Goal: Information Seeking & Learning: Check status

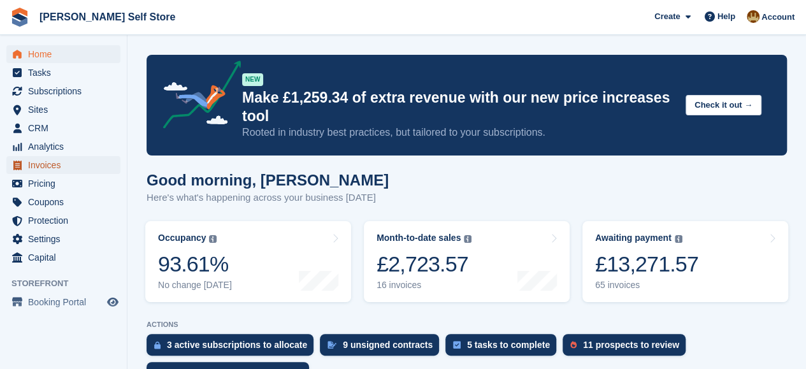
drag, startPoint x: 0, startPoint y: 0, endPoint x: 50, endPoint y: 163, distance: 170.6
click at [50, 163] on span "Invoices" at bounding box center [66, 165] width 76 height 18
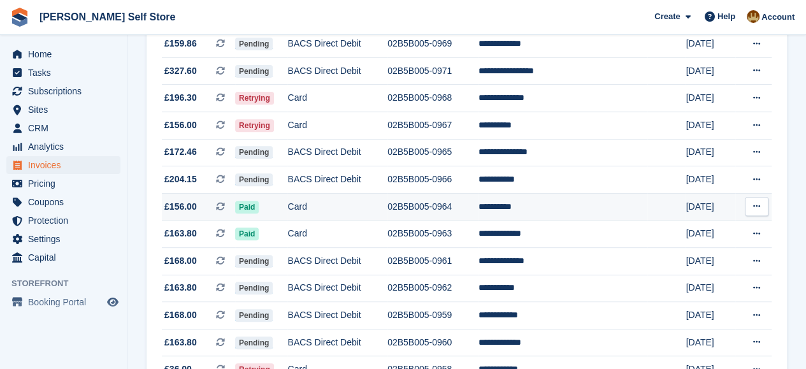
scroll to position [191, 0]
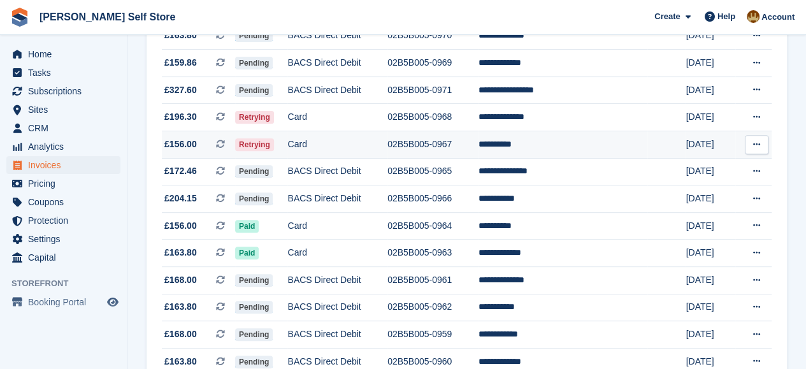
click at [439, 143] on td "02B5B005-0967" at bounding box center [432, 144] width 91 height 27
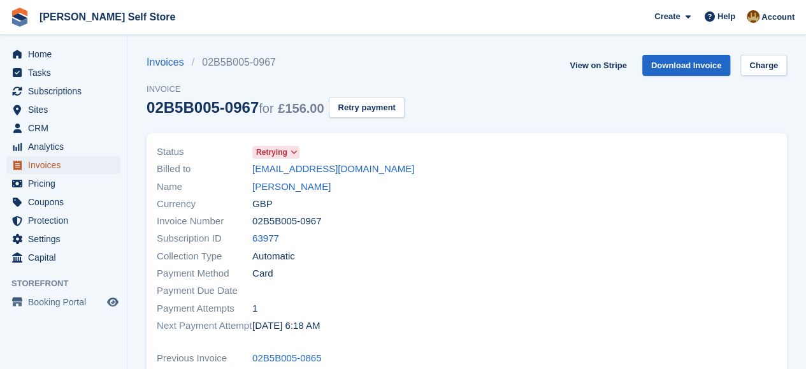
click at [42, 166] on span "Invoices" at bounding box center [66, 165] width 76 height 18
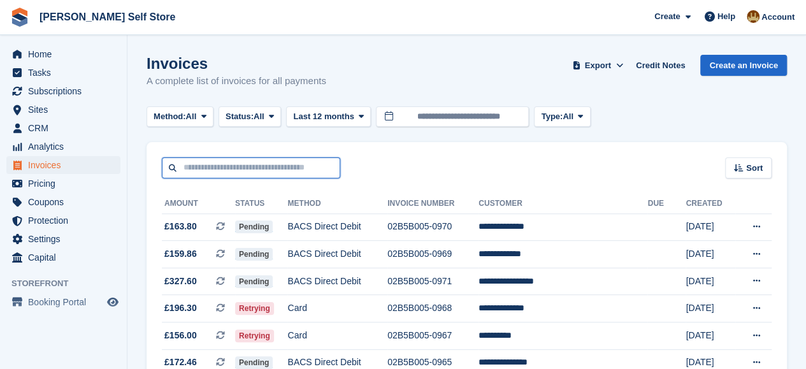
click at [209, 166] on input "text" at bounding box center [251, 167] width 178 height 21
type input "****"
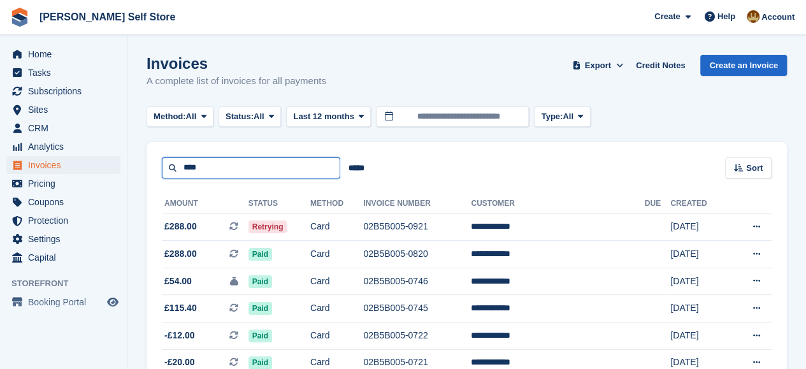
click at [283, 164] on input "****" at bounding box center [251, 167] width 178 height 21
click at [361, 167] on input "*****" at bounding box center [356, 167] width 32 height 21
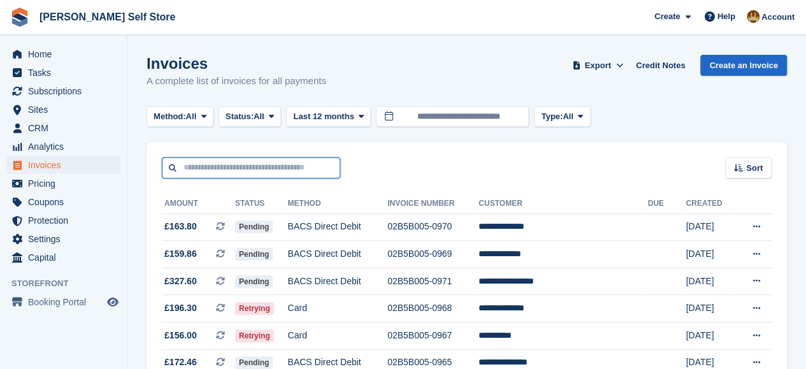
click at [191, 169] on input "text" at bounding box center [251, 167] width 178 height 21
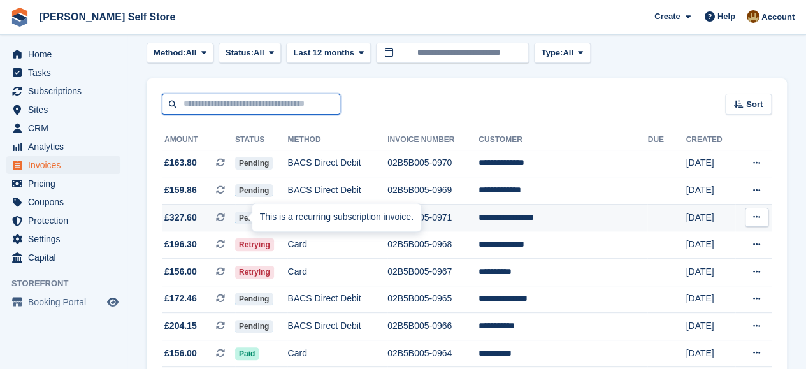
scroll to position [127, 0]
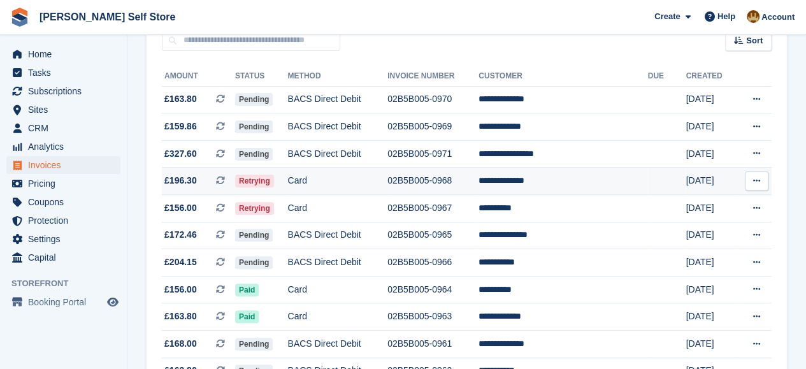
click at [532, 181] on td "**********" at bounding box center [562, 180] width 169 height 27
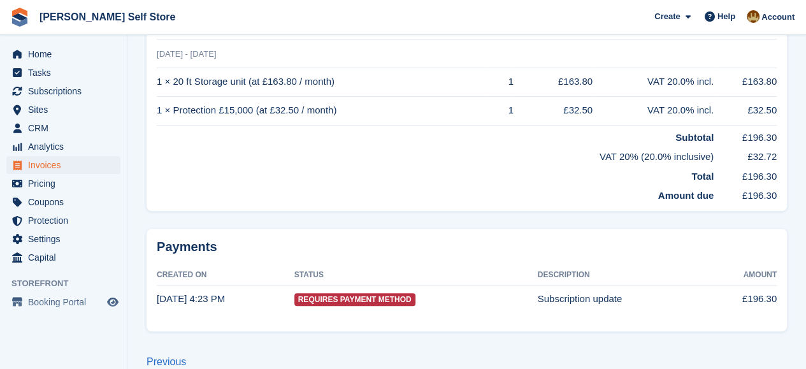
scroll to position [396, 0]
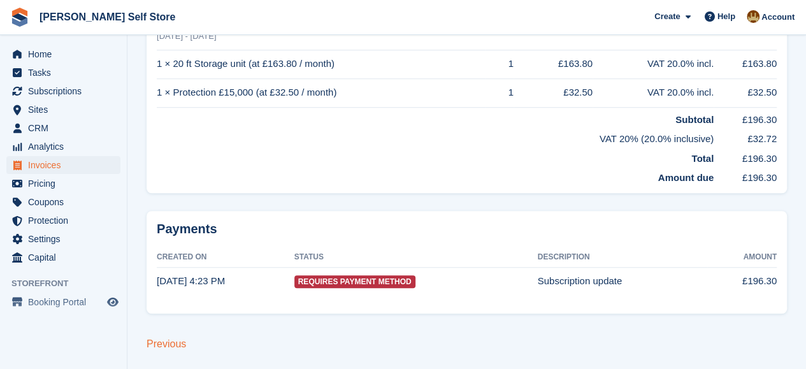
click at [162, 341] on link "Previous" at bounding box center [165, 343] width 39 height 11
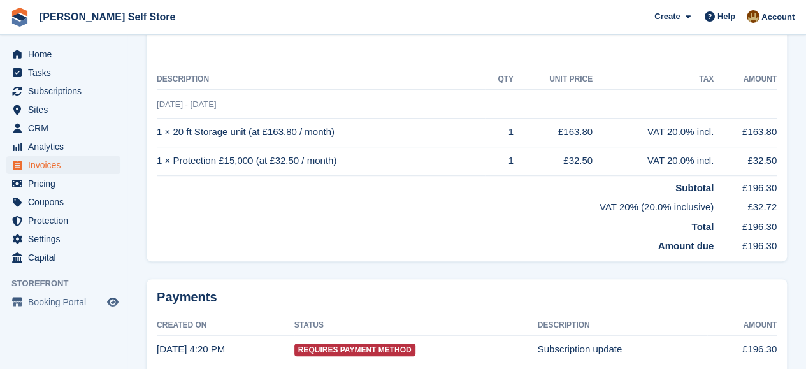
scroll to position [396, 0]
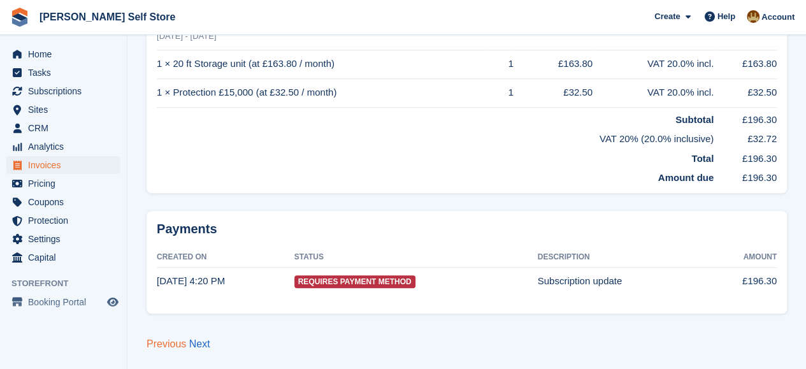
click at [165, 341] on link "Previous" at bounding box center [165, 343] width 39 height 11
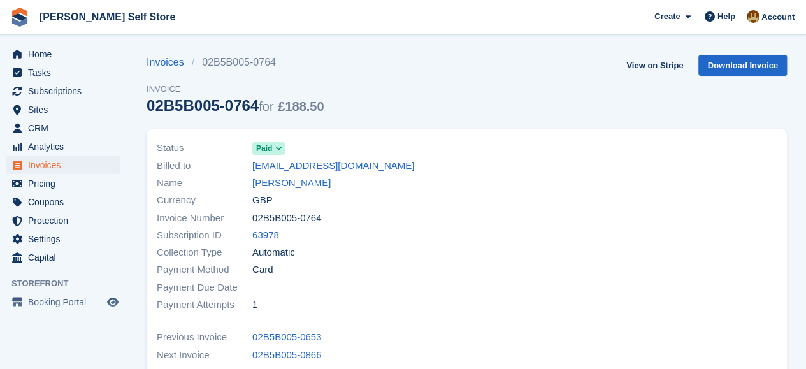
drag, startPoint x: 394, startPoint y: 148, endPoint x: 371, endPoint y: 269, distance: 123.3
click at [371, 269] on div "Status Paid Billed to dd_fry_house@hotmail.com Name Matthew Vernon Currency GBP…" at bounding box center [308, 226] width 318 height 189
click at [371, 269] on div "Payment Method Card" at bounding box center [308, 269] width 302 height 17
click at [343, 273] on div "Payment Method Card" at bounding box center [308, 269] width 302 height 17
drag, startPoint x: 281, startPoint y: 108, endPoint x: 333, endPoint y: 107, distance: 51.6
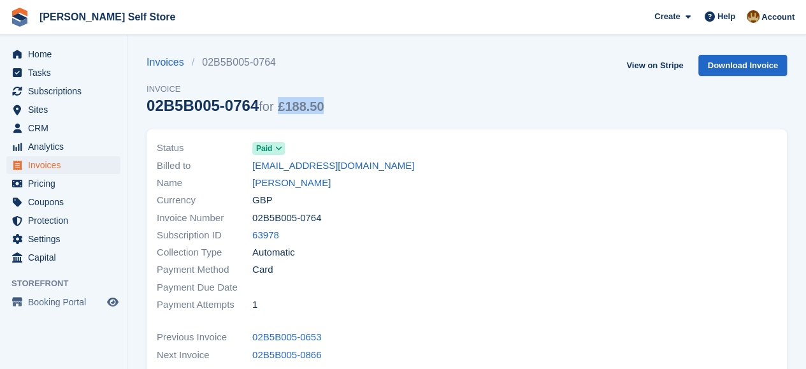
click at [333, 107] on div "Invoices 02B5B005-0764 Invoice 02B5B005-0764 for £188.50 View on Stripe Downloa…" at bounding box center [466, 92] width 640 height 75
drag, startPoint x: 336, startPoint y: 106, endPoint x: 228, endPoint y: 108, distance: 107.6
click at [229, 108] on div "Invoices 02B5B005-0764 Invoice 02B5B005-0764 for £188.50 View on Stripe Downloa…" at bounding box center [466, 92] width 640 height 75
click at [43, 56] on span "Home" at bounding box center [66, 54] width 76 height 18
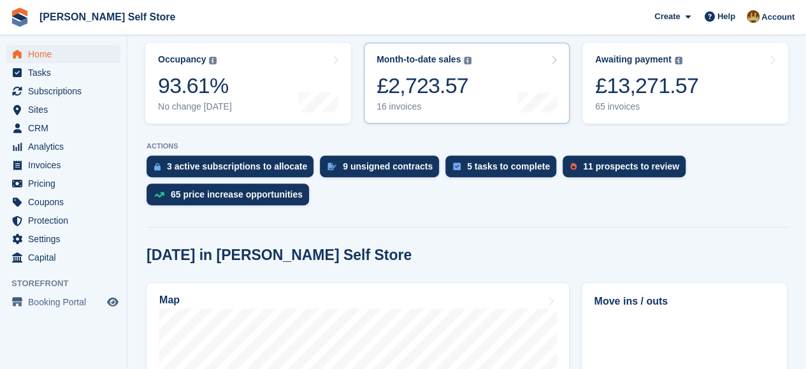
scroll to position [191, 0]
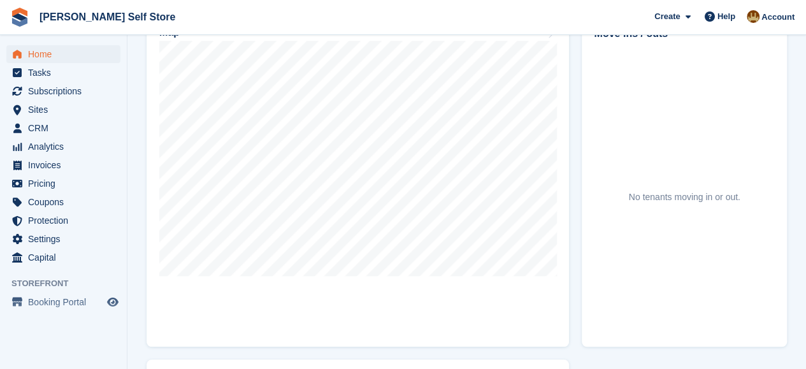
scroll to position [382, 0]
